Goal: Information Seeking & Learning: Learn about a topic

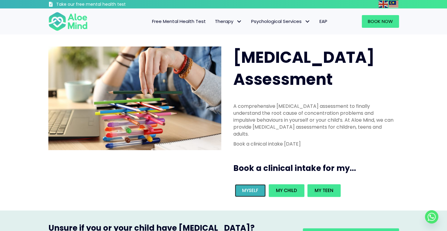
click at [252, 188] on span "Myself" at bounding box center [250, 191] width 16 height 6
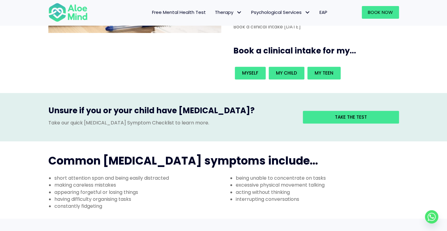
scroll to position [142, 0]
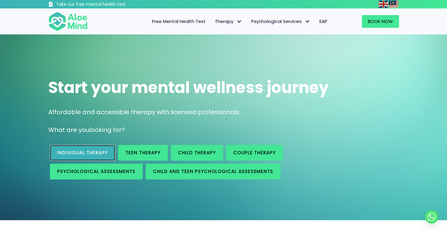
click at [97, 153] on span "Individual therapy" at bounding box center [82, 153] width 51 height 6
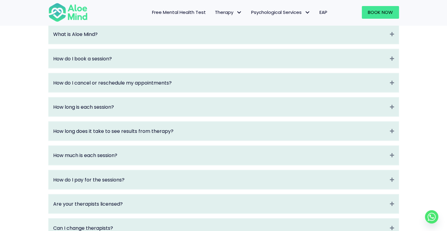
scroll to position [666, 0]
